Goal: Information Seeking & Learning: Learn about a topic

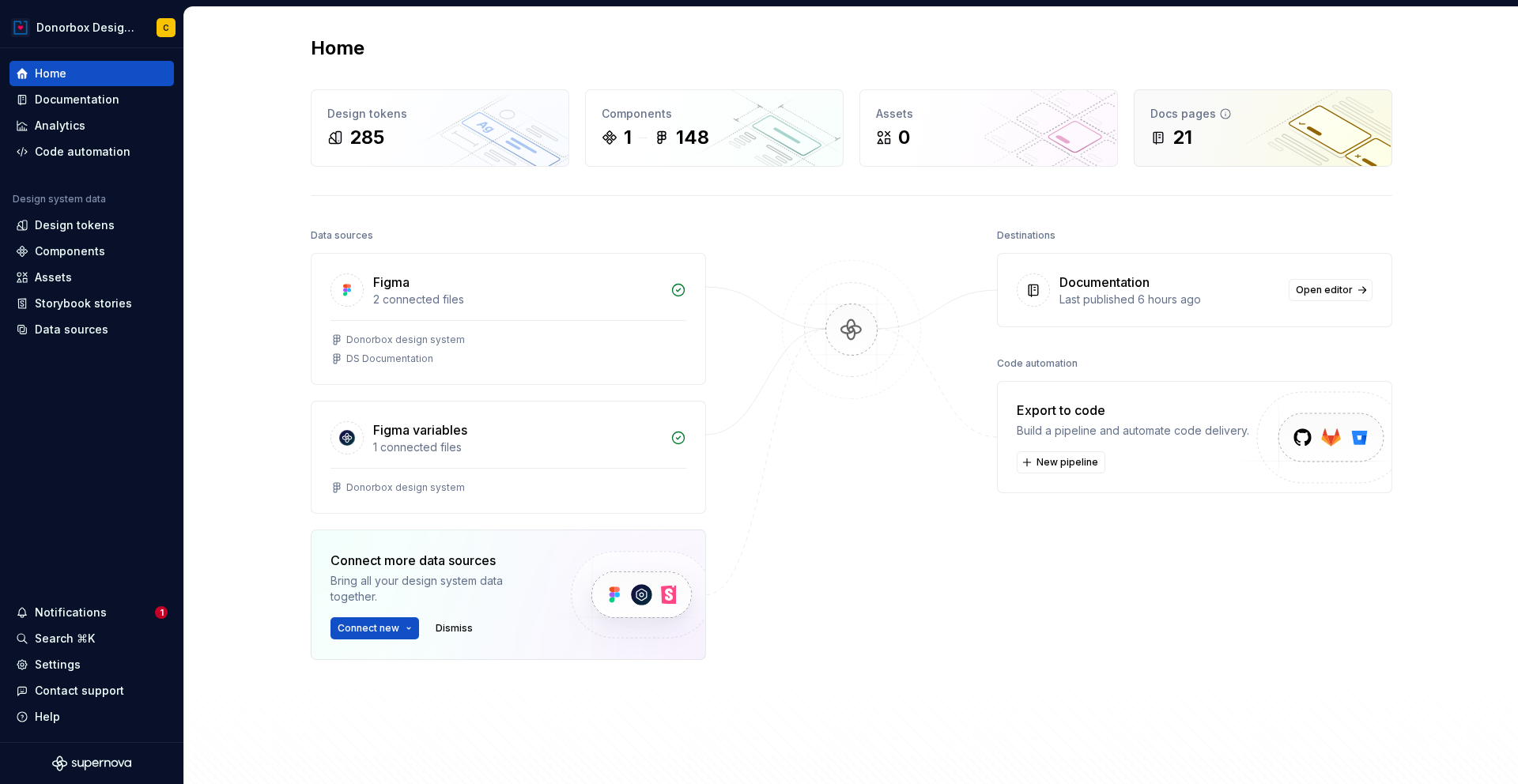
click at [1240, 119] on div "Docs pages" at bounding box center [1263, 113] width 225 height 16
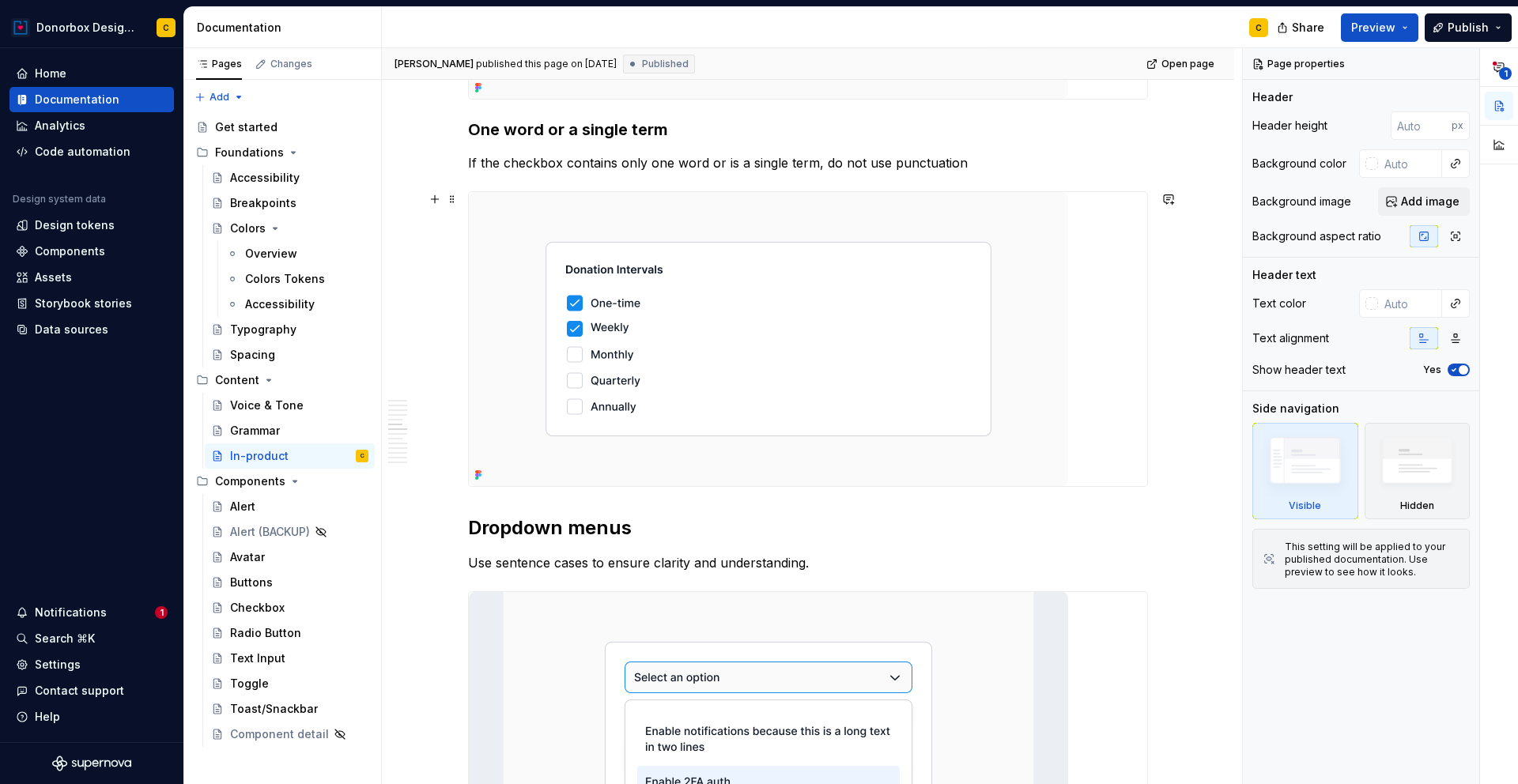
scroll to position [2480, 0]
click at [268, 174] on div "Accessibility" at bounding box center [264, 178] width 69 height 16
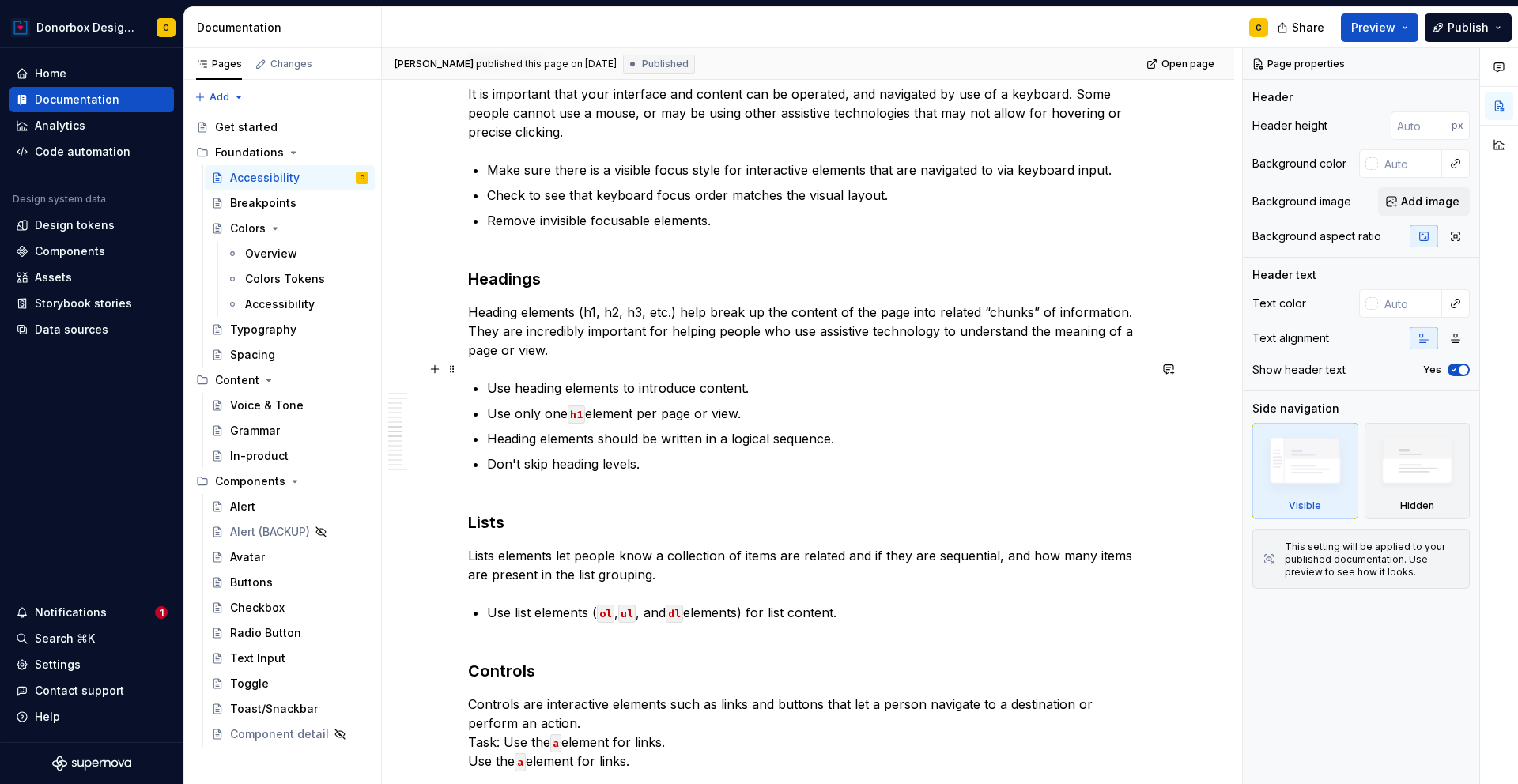
scroll to position [2273, 0]
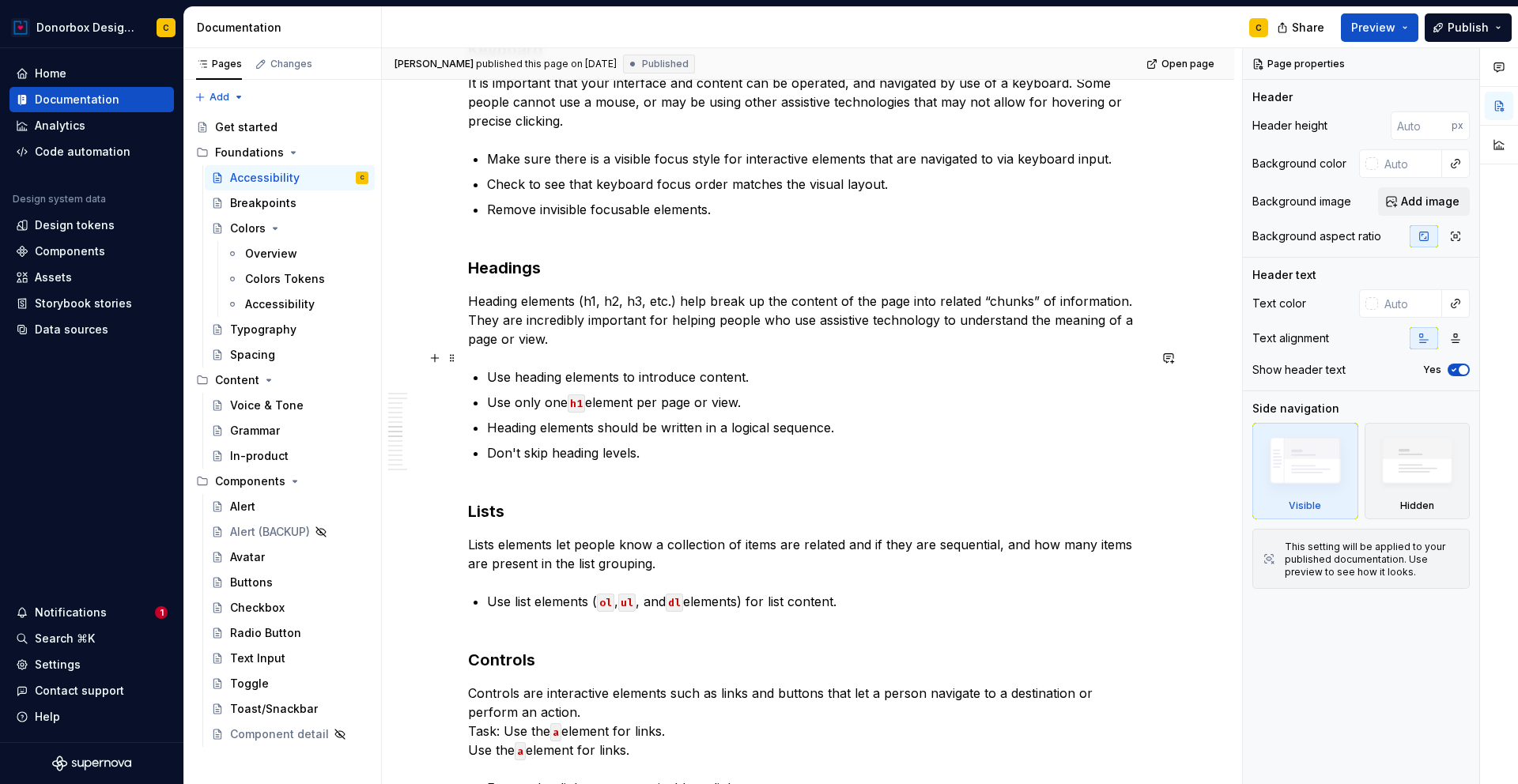
type textarea "*"
